Goal: Task Accomplishment & Management: Manage account settings

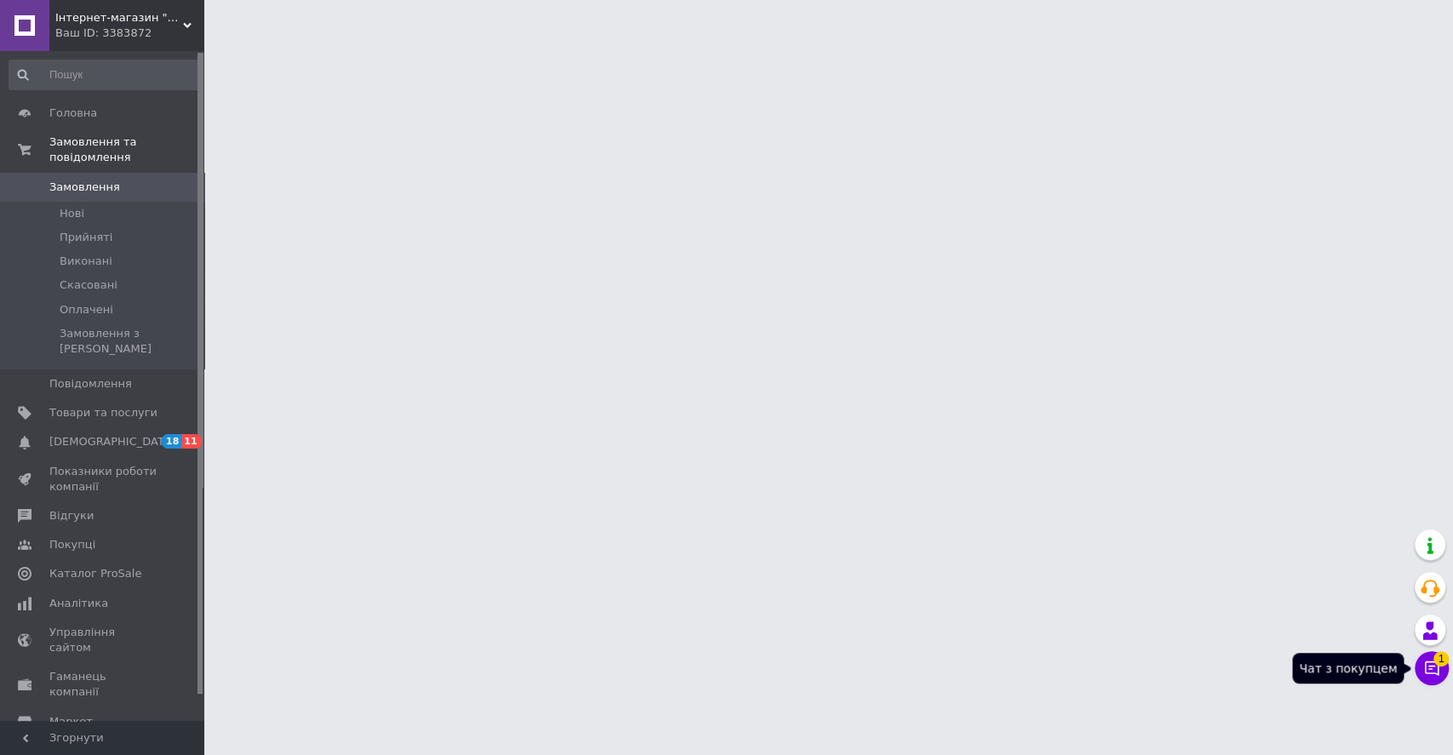
click at [1439, 666] on icon at bounding box center [1431, 668] width 17 height 17
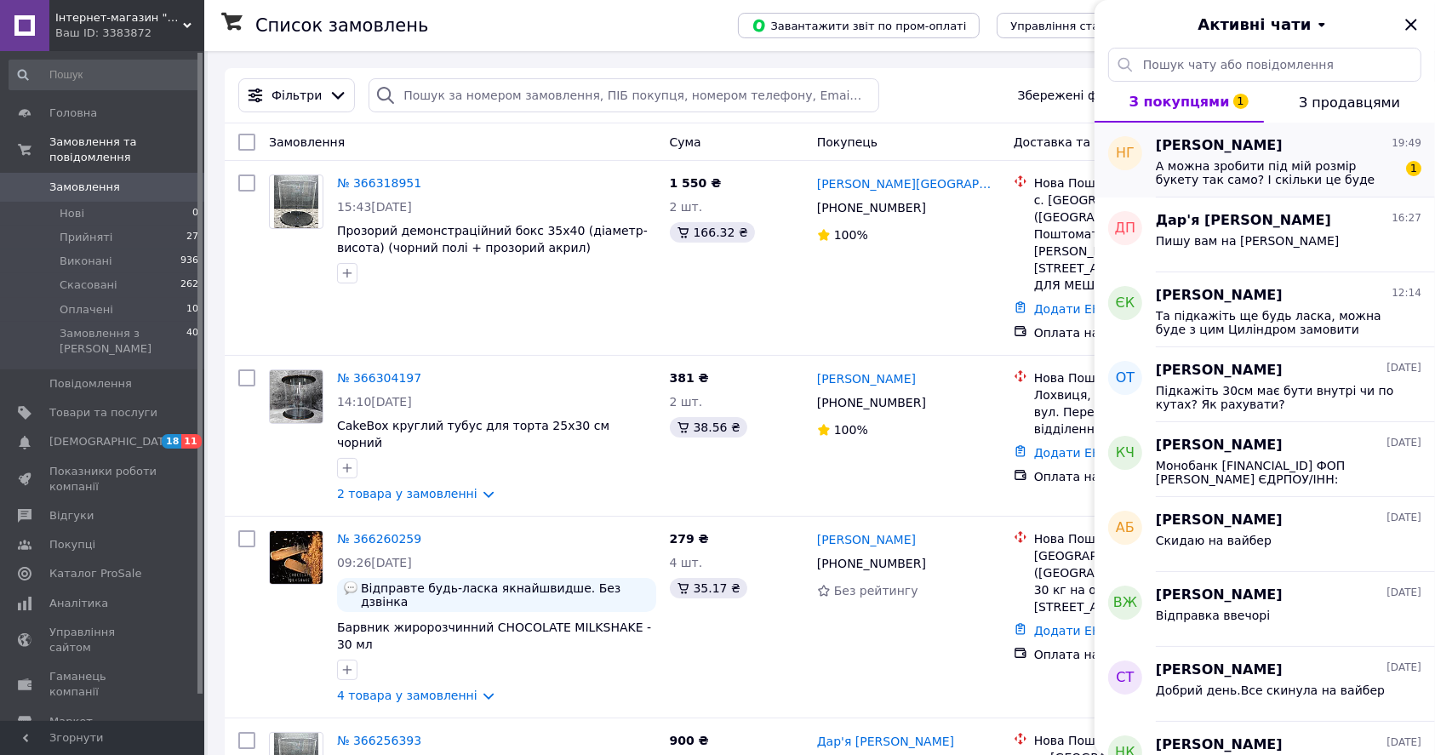
click at [1290, 157] on div "А можна зробити під мій розмір букету так само? І скільки це буде коштувати 1" at bounding box center [1289, 171] width 266 height 31
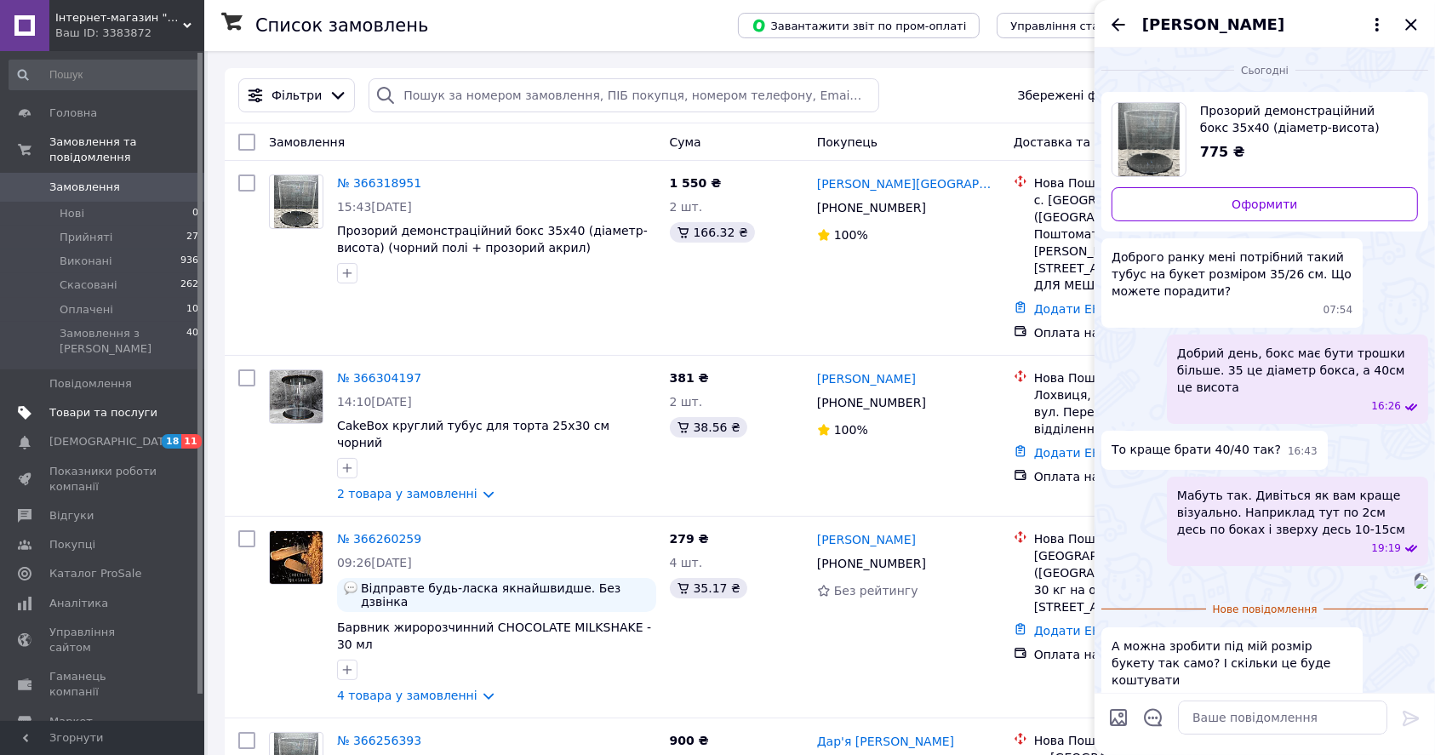
click at [66, 405] on span "Товари та послуги" at bounding box center [103, 412] width 108 height 15
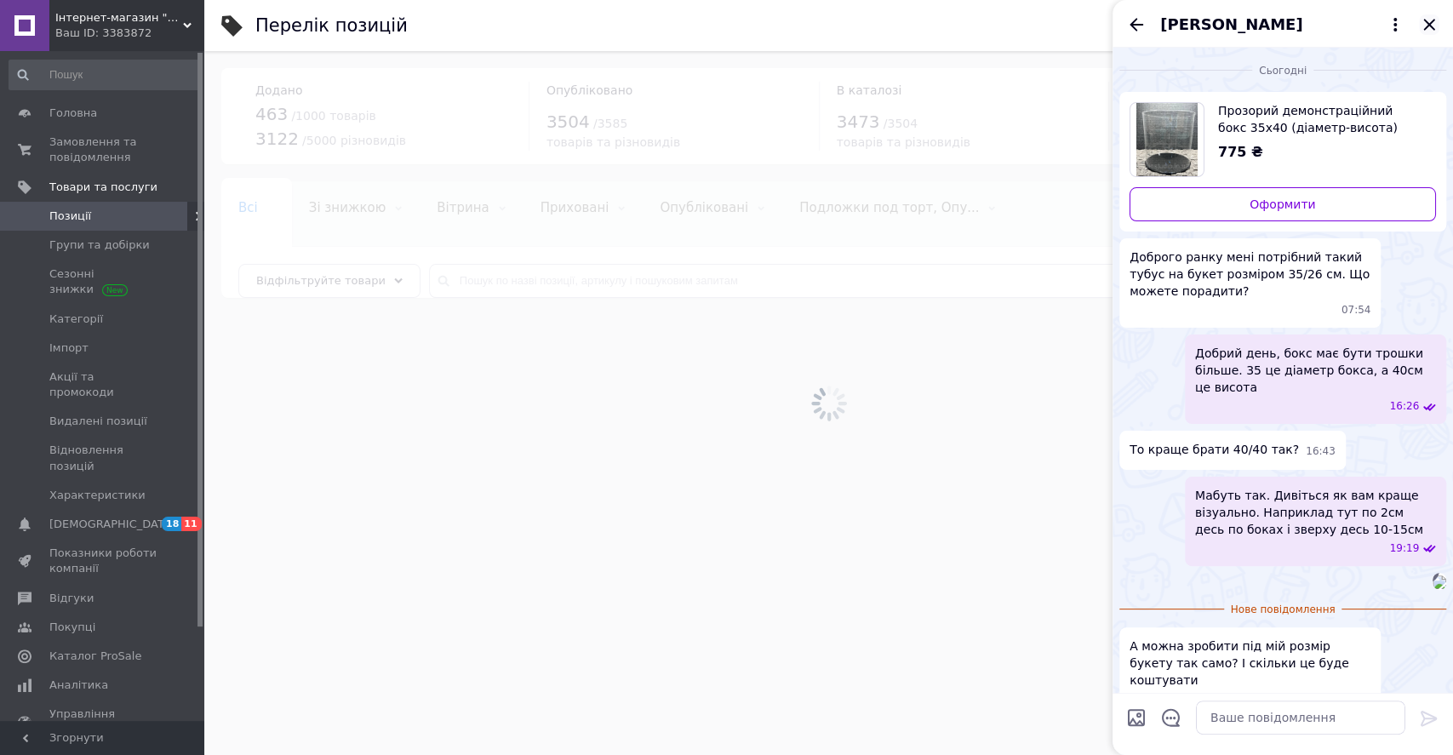
click at [1428, 23] on icon "Закрити" at bounding box center [1428, 24] width 11 height 11
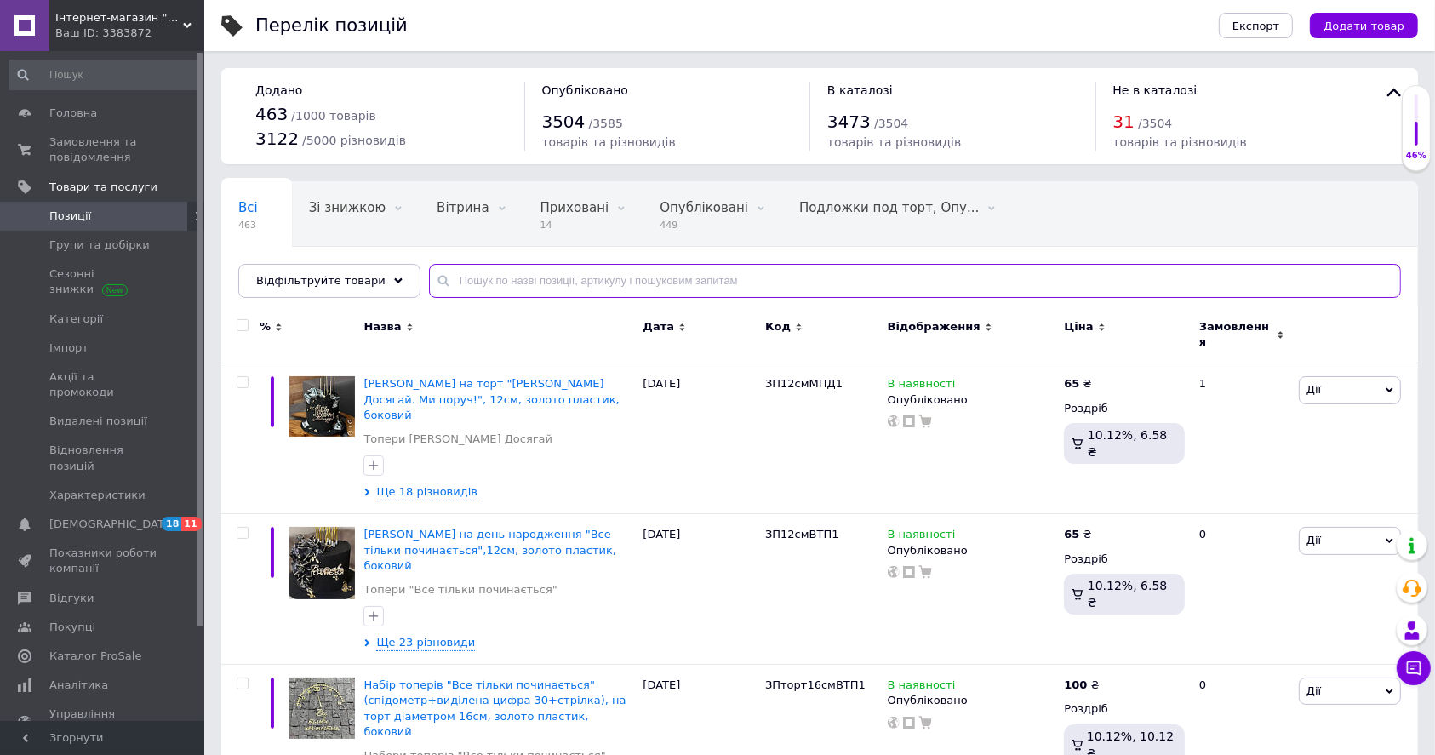
click at [472, 276] on input "text" at bounding box center [915, 281] width 972 height 34
type input "бокс"
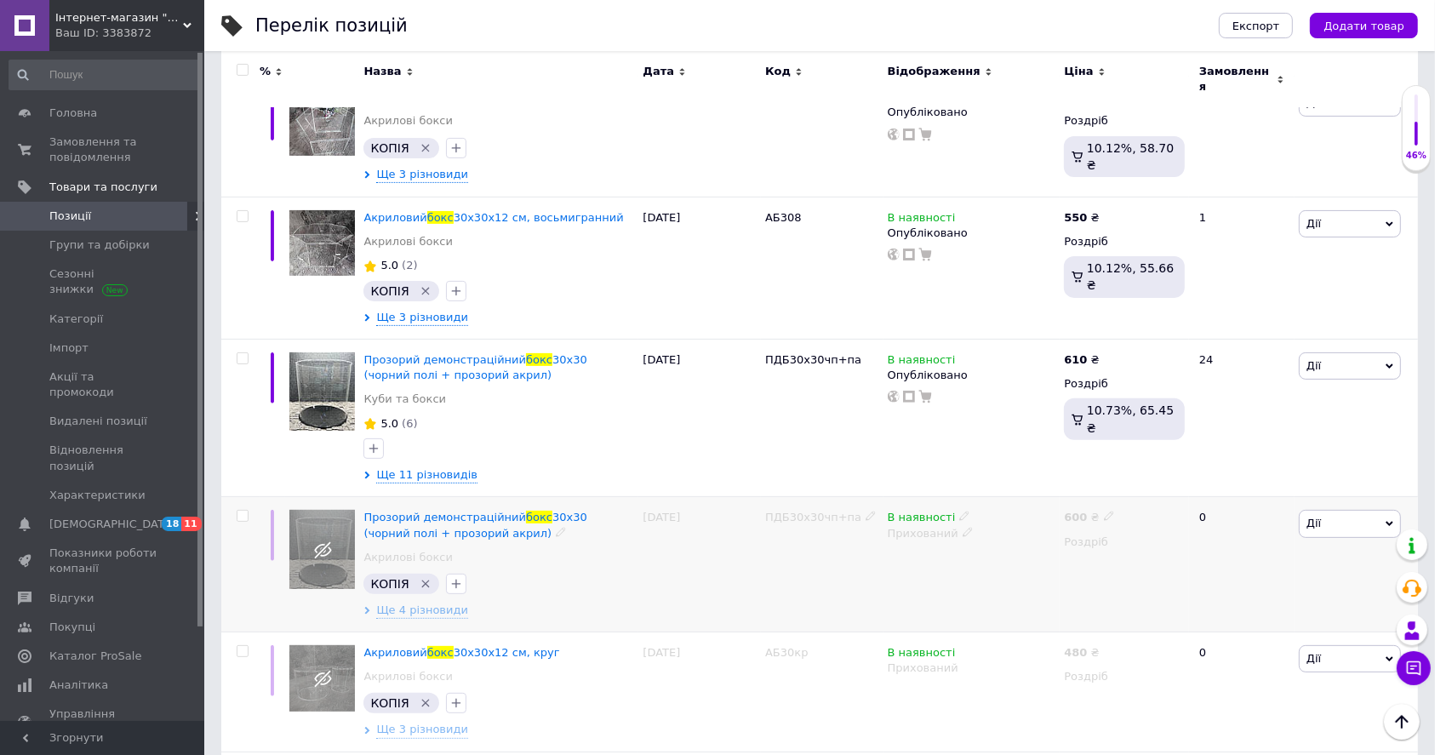
scroll to position [454, 0]
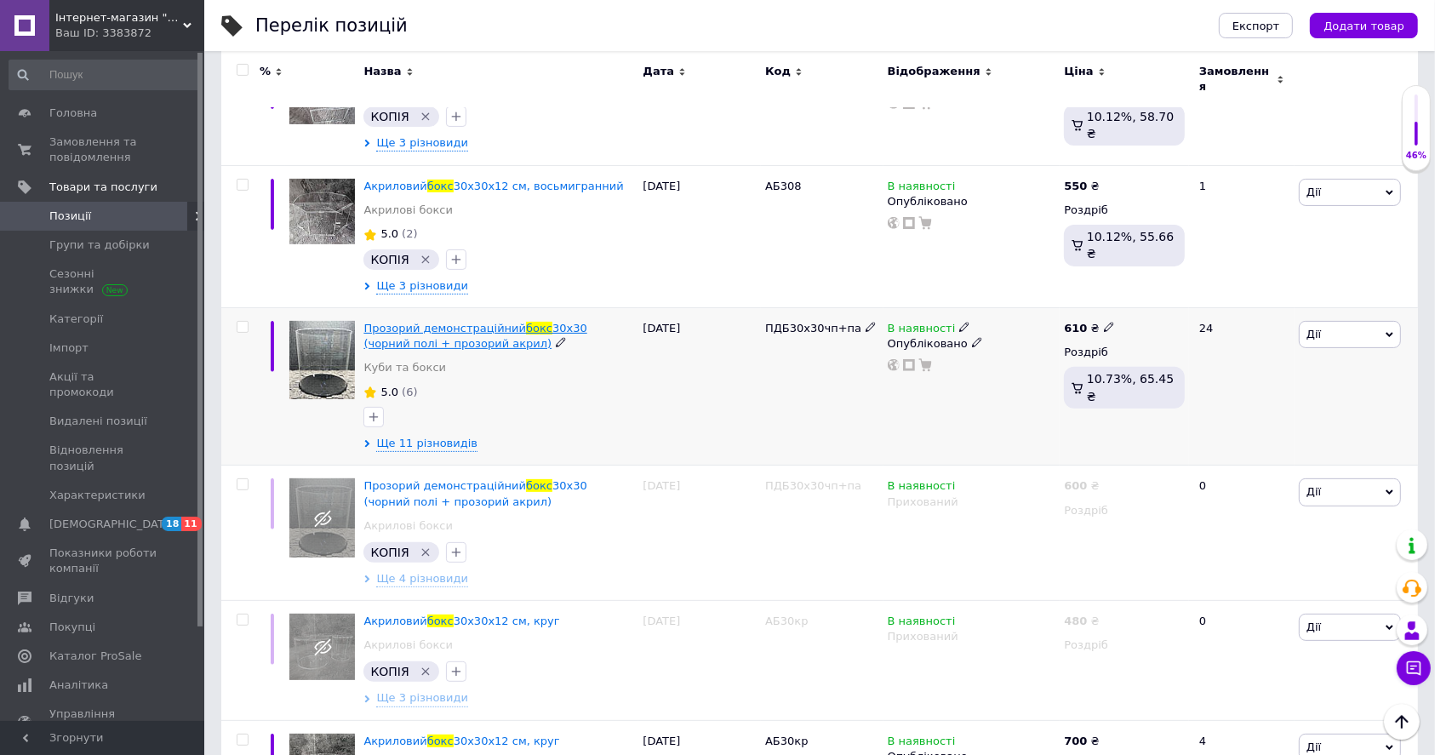
click at [464, 322] on span "Прозорий демонстраційний" at bounding box center [444, 328] width 163 height 13
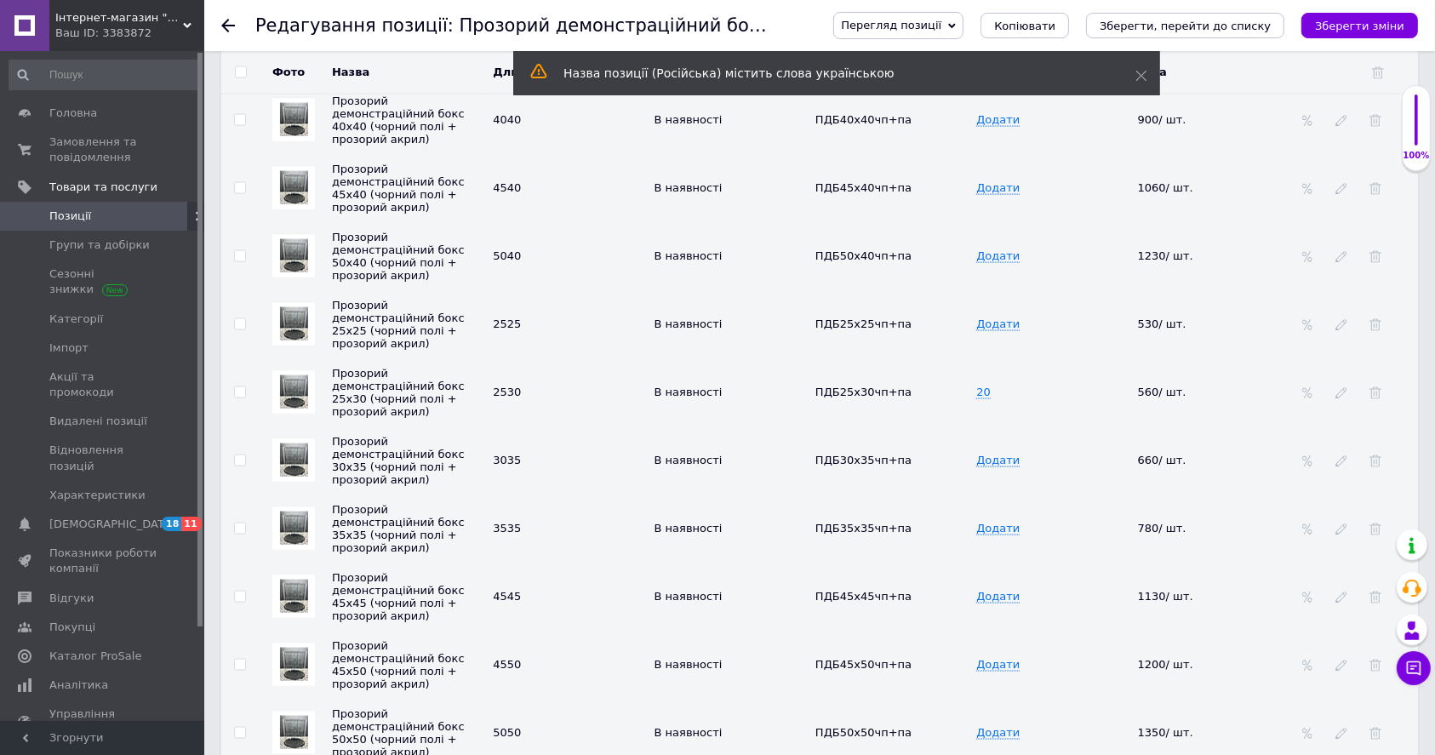
scroll to position [2496, 0]
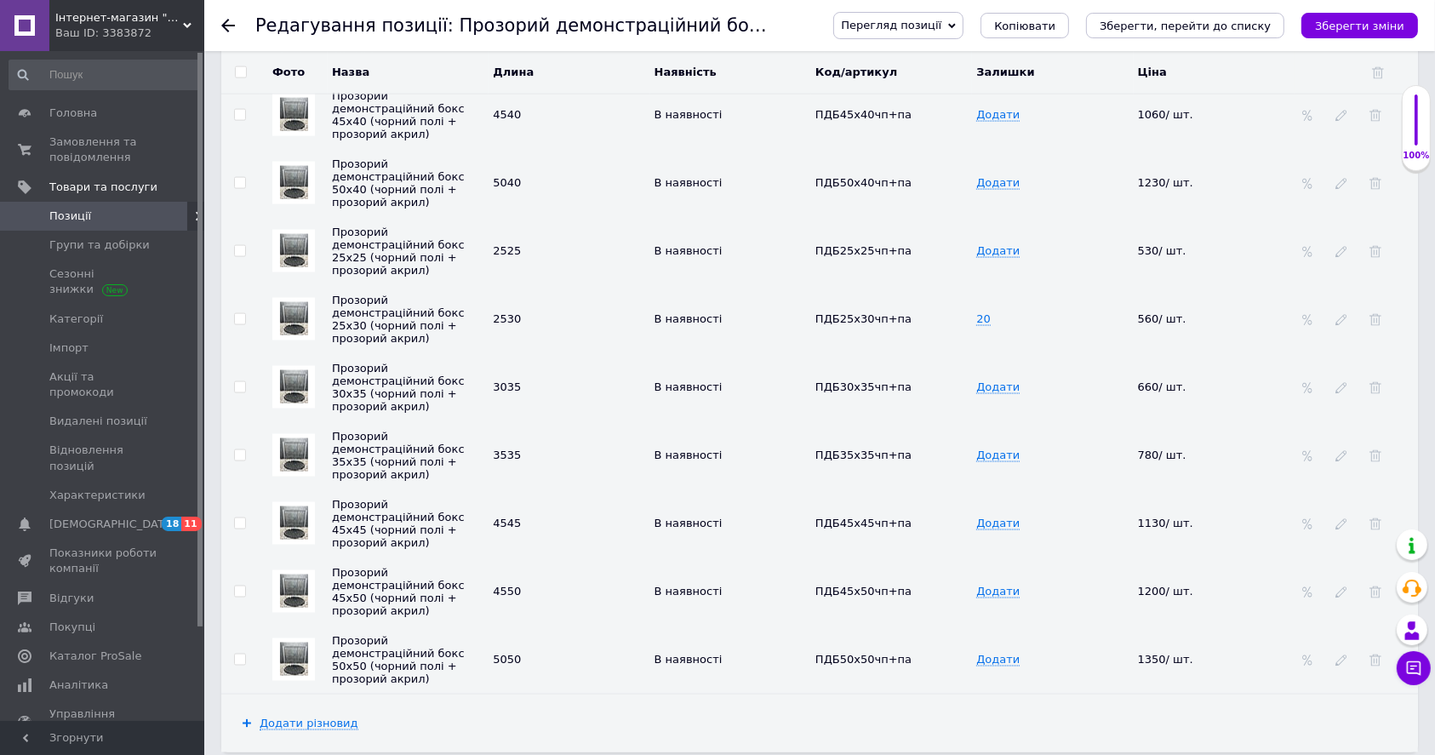
click at [951, 557] on td "ПДБ45х50чп+па" at bounding box center [891, 591] width 161 height 68
